Goal: Task Accomplishment & Management: Use online tool/utility

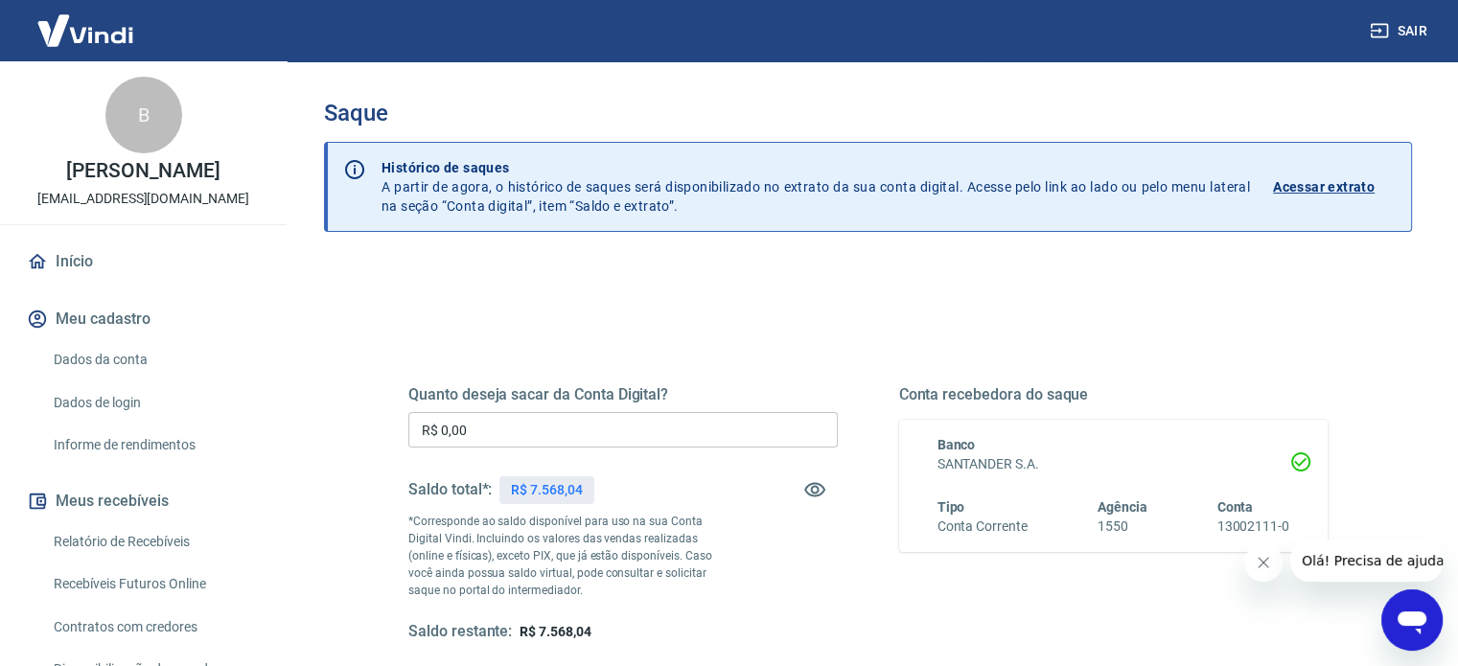
click at [616, 431] on input "R$ 0,00" at bounding box center [622, 429] width 429 height 35
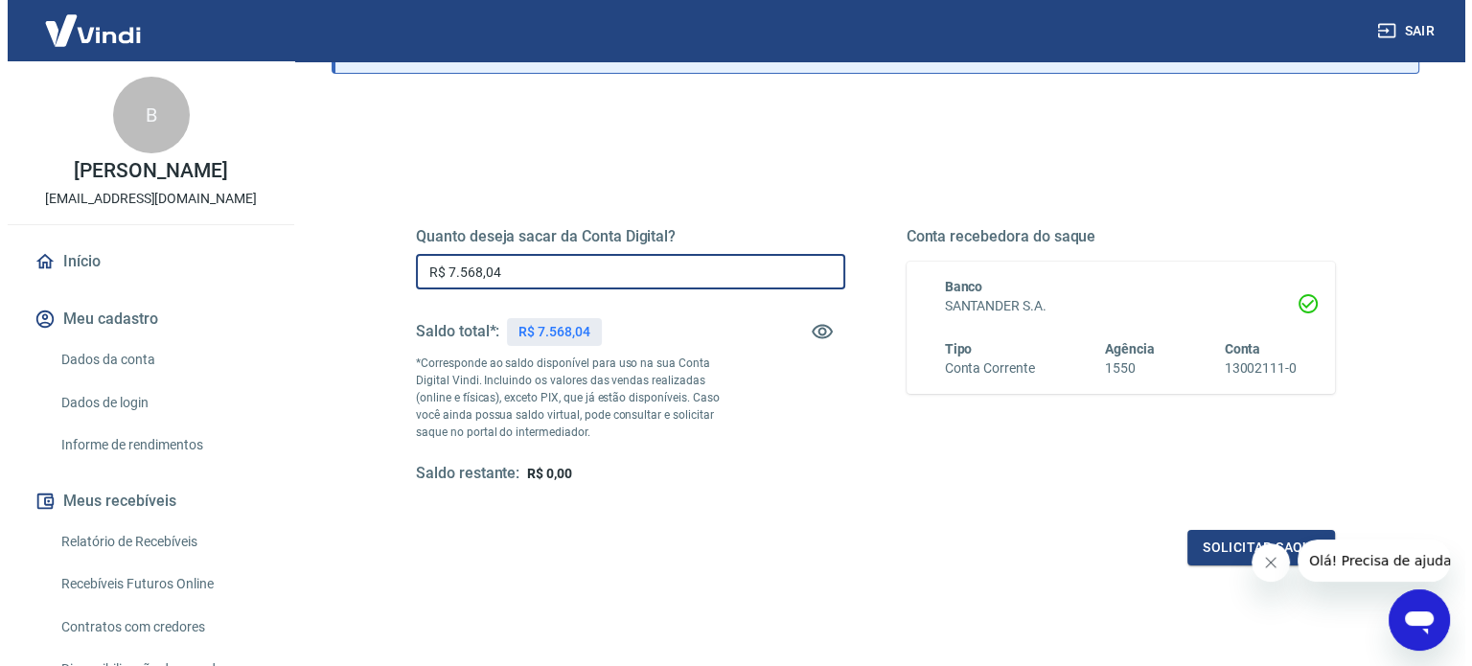
scroll to position [280, 0]
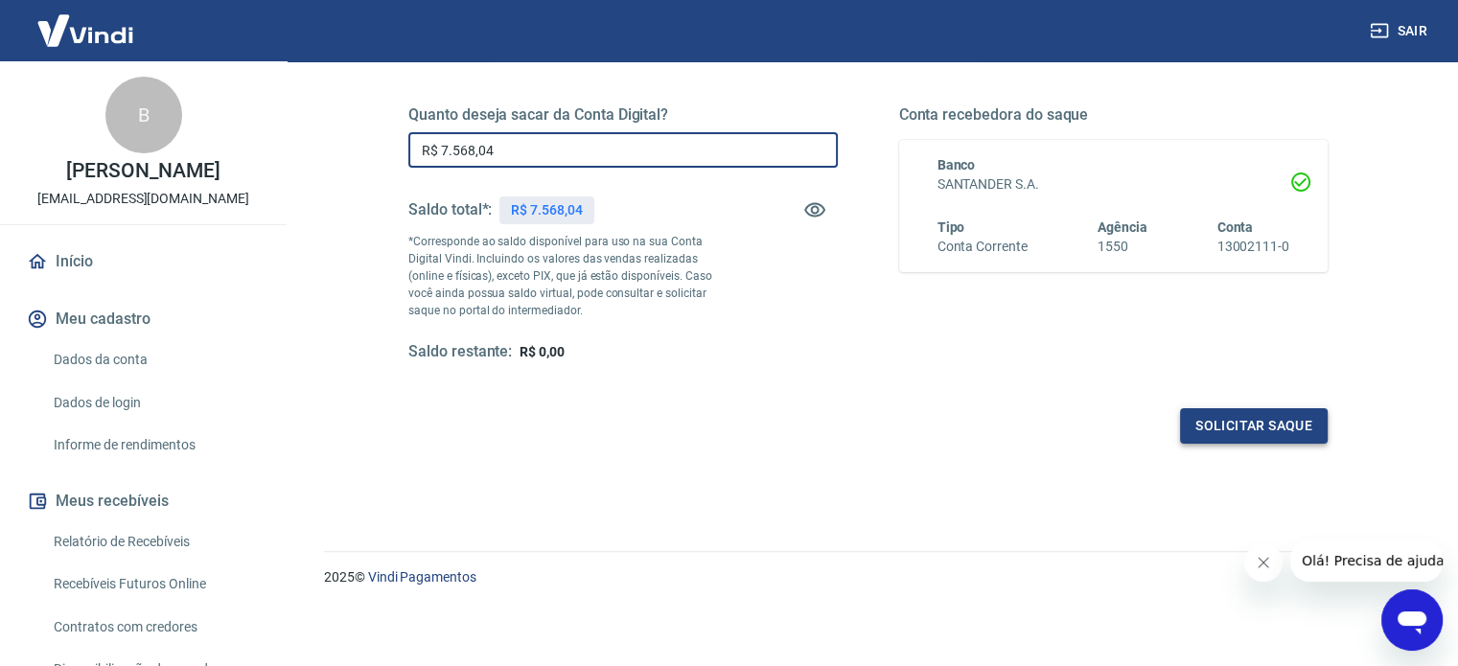
type input "R$ 7.568,04"
click at [1249, 436] on button "Solicitar saque" at bounding box center [1254, 425] width 148 height 35
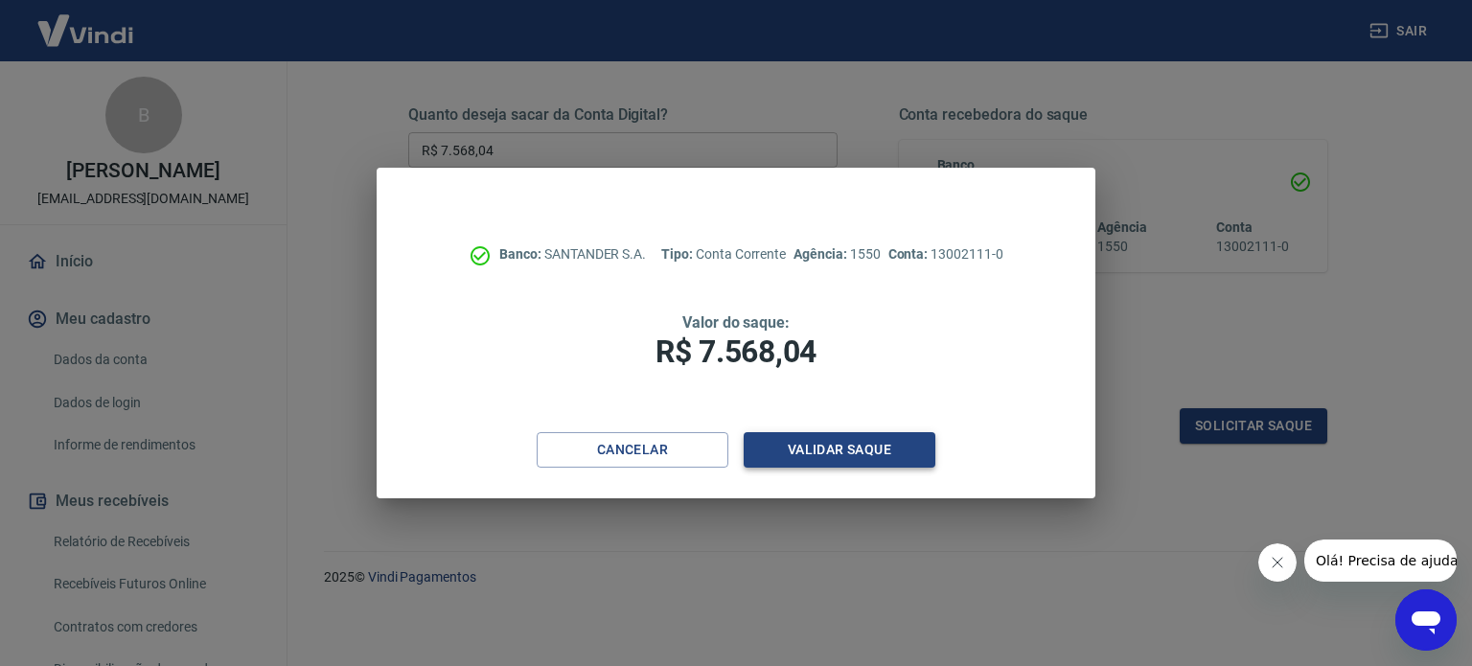
click at [911, 449] on button "Validar saque" at bounding box center [840, 449] width 192 height 35
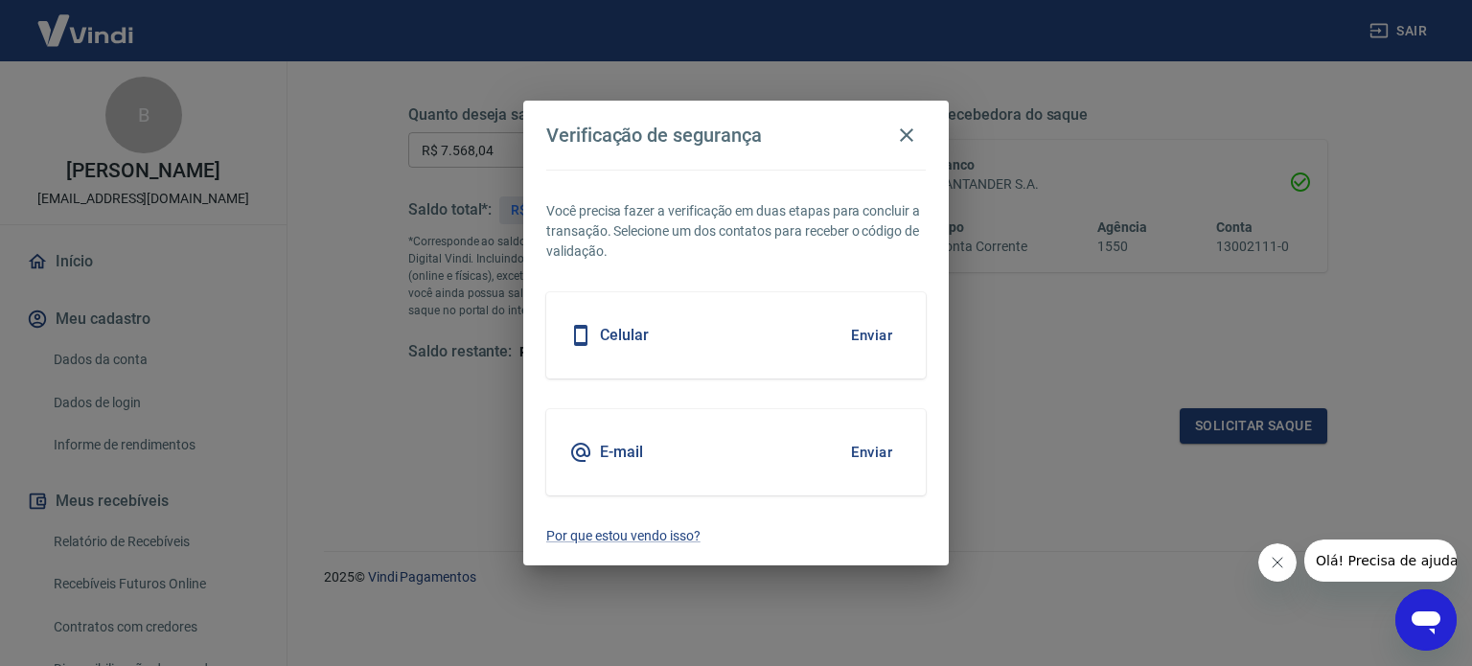
click at [855, 339] on button "Enviar" at bounding box center [872, 335] width 62 height 40
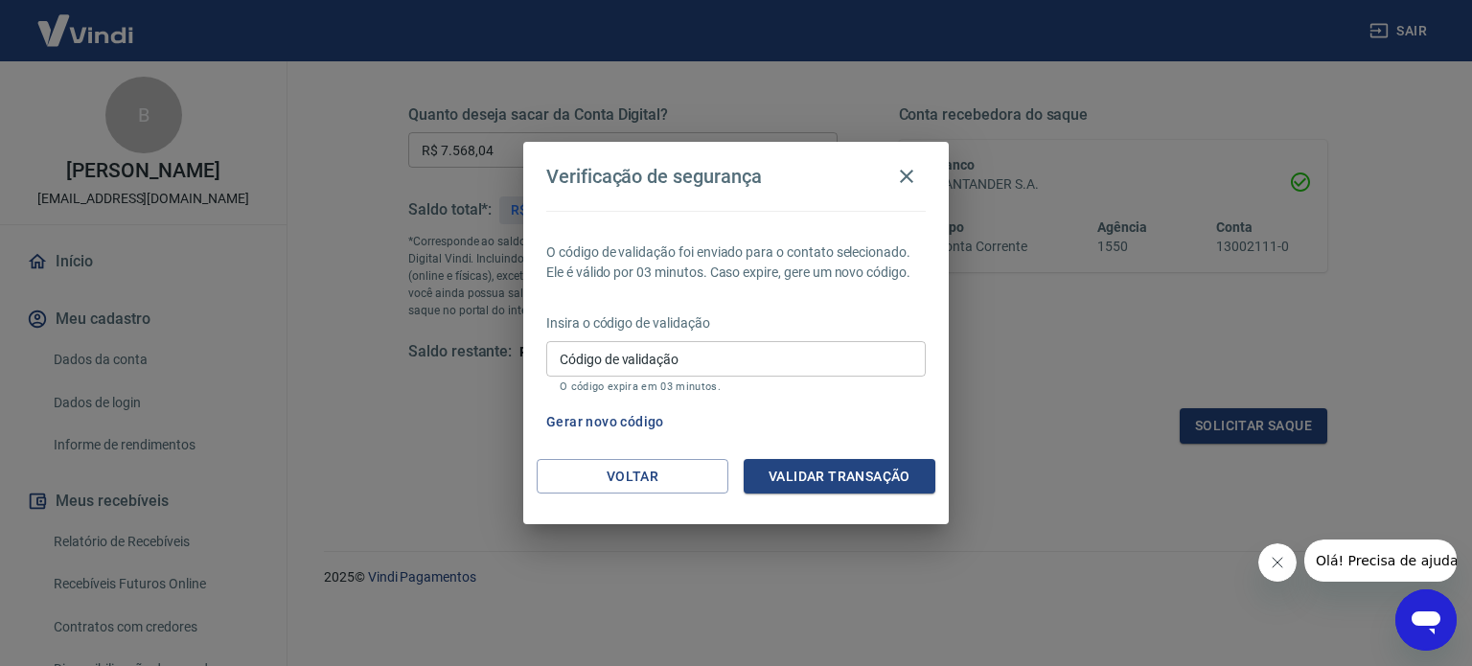
click at [805, 386] on p "O código expira em 03 minutos." at bounding box center [736, 387] width 353 height 12
click at [782, 377] on div "Código de validação Código de validação O código expira em 03 minutos." at bounding box center [736, 367] width 380 height 52
click at [757, 359] on input "Código de validação" at bounding box center [736, 358] width 380 height 35
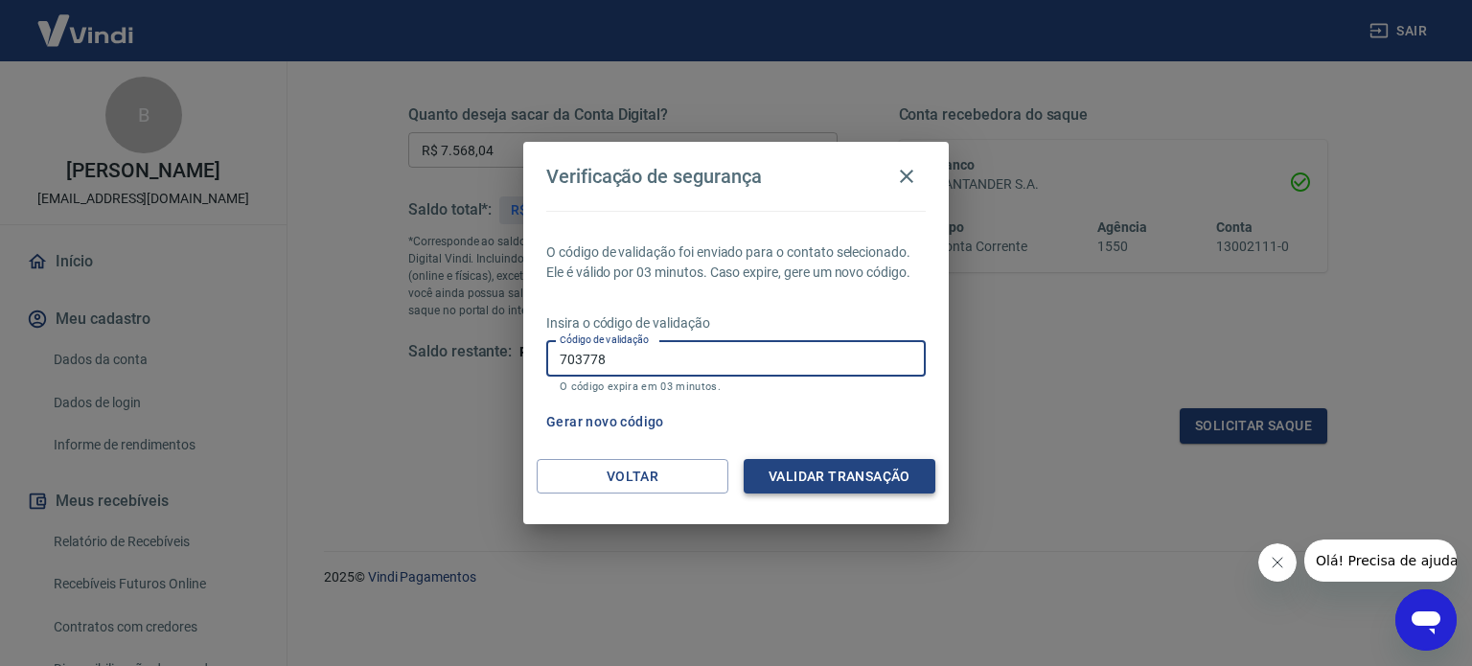
type input "703778"
click at [873, 475] on button "Validar transação" at bounding box center [840, 476] width 192 height 35
